Goal: Information Seeking & Learning: Learn about a topic

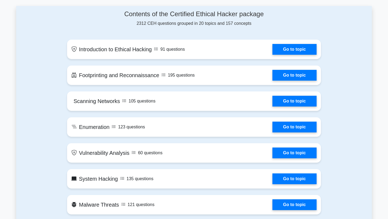
scroll to position [282, 0]
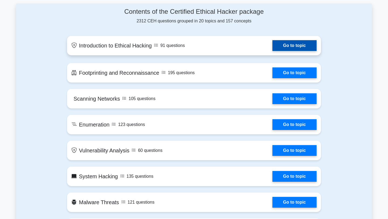
click at [289, 48] on link "Go to topic" at bounding box center [294, 45] width 44 height 11
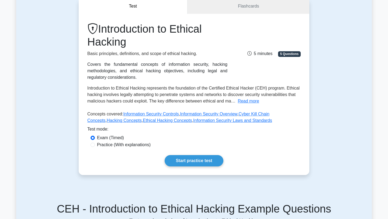
scroll to position [53, 0]
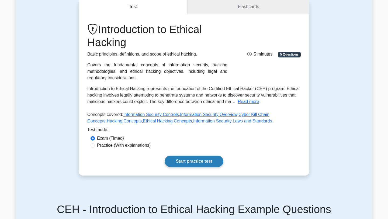
click at [193, 159] on link "Start practice test" at bounding box center [194, 160] width 58 height 11
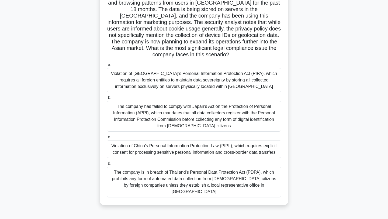
scroll to position [53, 0]
